Goal: Task Accomplishment & Management: Use online tool/utility

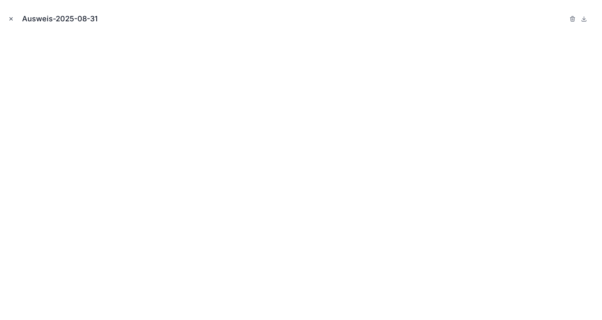
click at [11, 19] on icon "Close modal" at bounding box center [11, 19] width 3 height 3
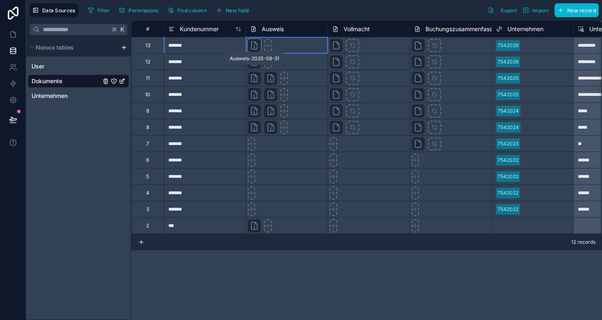
click at [258, 46] on icon at bounding box center [254, 46] width 10 height 10
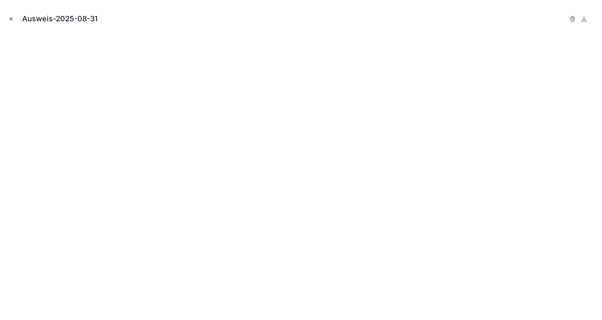
click at [10, 18] on icon "Close modal" at bounding box center [11, 19] width 6 height 6
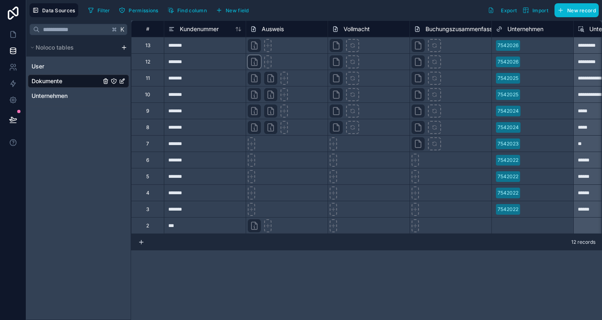
click at [254, 67] on div at bounding box center [254, 61] width 13 height 13
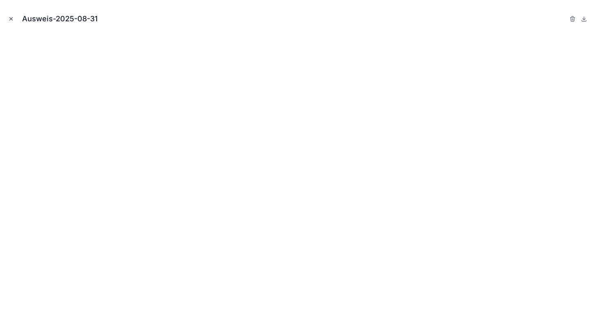
click at [11, 18] on icon "Close modal" at bounding box center [11, 19] width 6 height 6
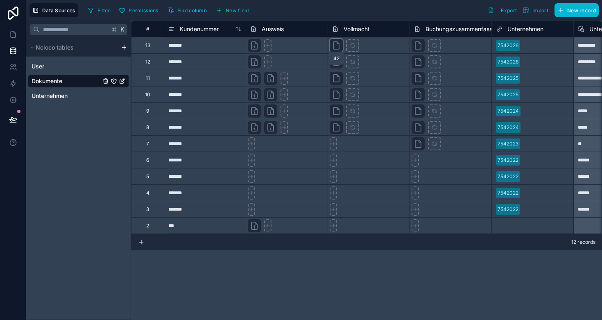
click at [333, 48] on icon at bounding box center [336, 45] width 6 height 7
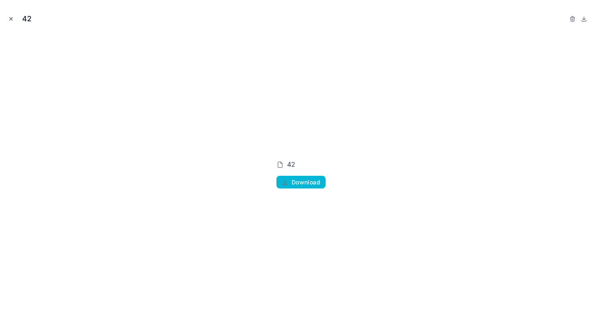
click at [7, 19] on button "Close modal" at bounding box center [11, 18] width 9 height 9
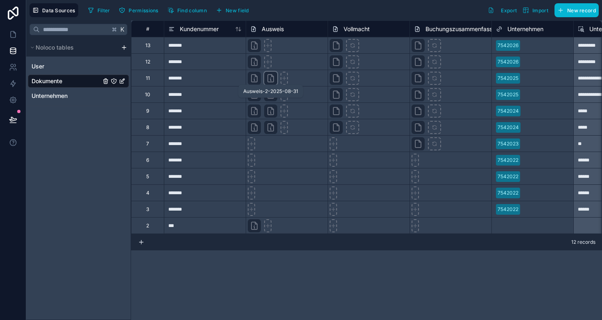
click at [267, 82] on icon at bounding box center [271, 78] width 10 height 10
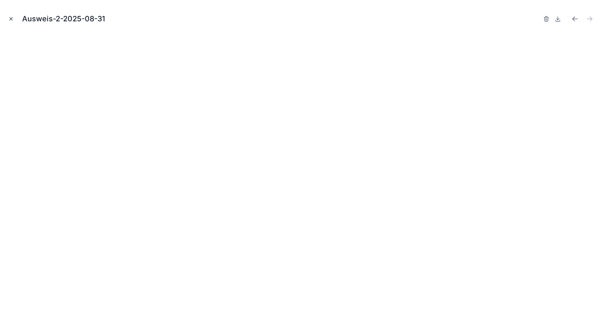
click at [9, 20] on icon "Close modal" at bounding box center [11, 19] width 6 height 6
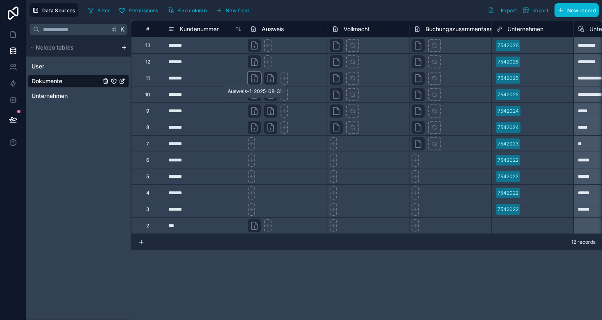
click at [252, 79] on icon at bounding box center [255, 78] width 6 height 7
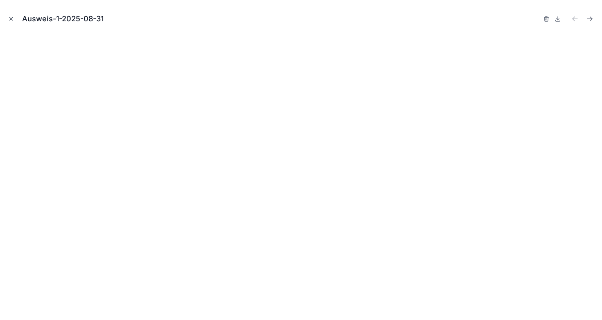
click at [14, 17] on icon "Close modal" at bounding box center [11, 19] width 6 height 6
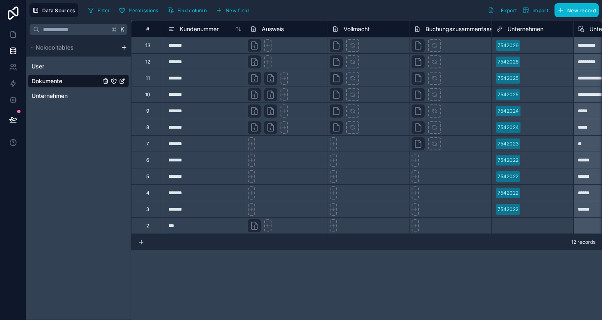
click at [400, 2] on div "Data Sources Filter Permissions Find column New field Export Import New record" at bounding box center [314, 10] width 576 height 20
